Goal: Task Accomplishment & Management: Manage account settings

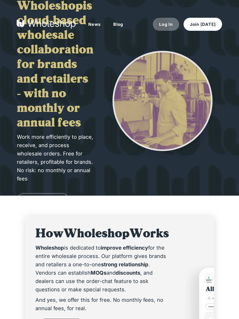
click at [167, 24] on button "Log In" at bounding box center [166, 24] width 26 height 13
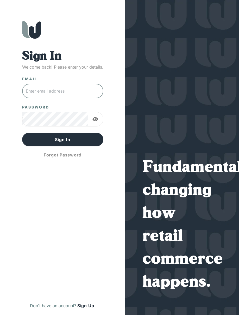
click at [41, 93] on input "text" at bounding box center [62, 91] width 81 height 15
type input "[EMAIL_ADDRESS][DOMAIN_NAME]"
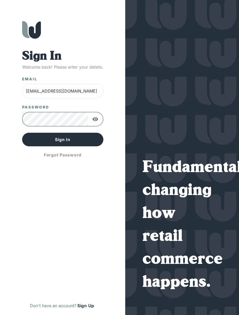
click at [22, 133] on button "Sign In" at bounding box center [62, 140] width 81 height 14
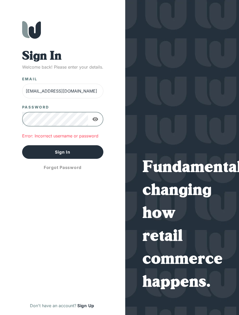
click at [96, 121] on icon "button" at bounding box center [96, 119] width 6 height 4
click at [11, 118] on div "Sign In Welcome back! Please enter your details. Email [EMAIL_ADDRESS][DOMAIN_N…" at bounding box center [62, 168] width 105 height 294
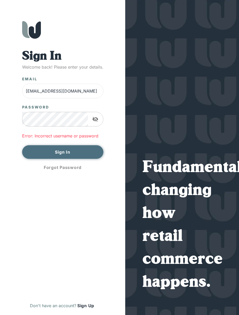
click at [54, 152] on button "Sign In" at bounding box center [62, 152] width 81 height 14
